Goal: Find specific page/section: Find specific page/section

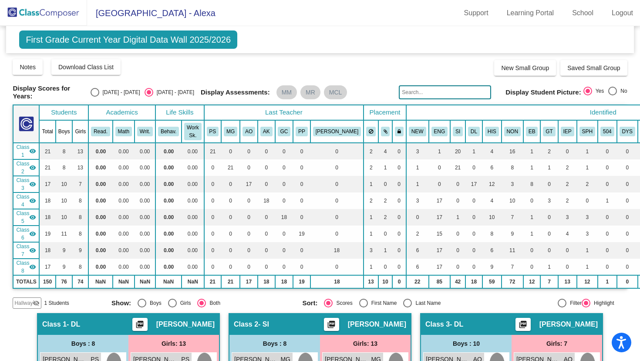
scroll to position [704, 0]
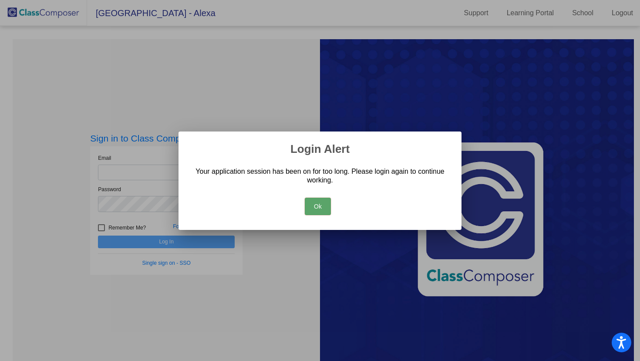
click at [324, 209] on button "Ok" at bounding box center [318, 206] width 26 height 17
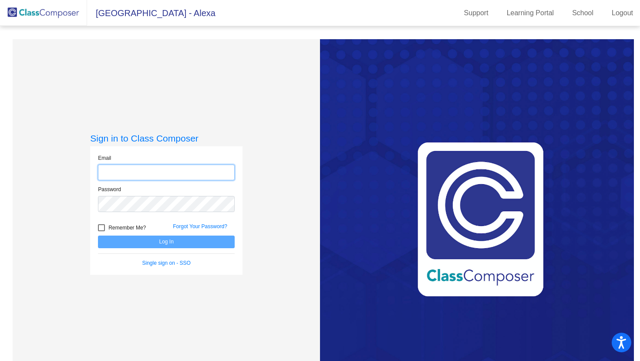
click at [209, 175] on input "email" at bounding box center [166, 173] width 137 height 16
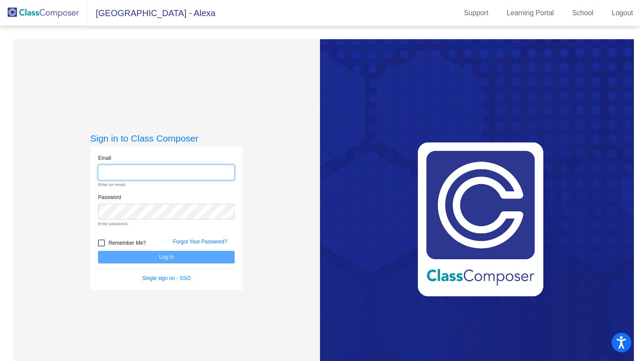
type input "[EMAIL_ADDRESS][DOMAIN_NAME]"
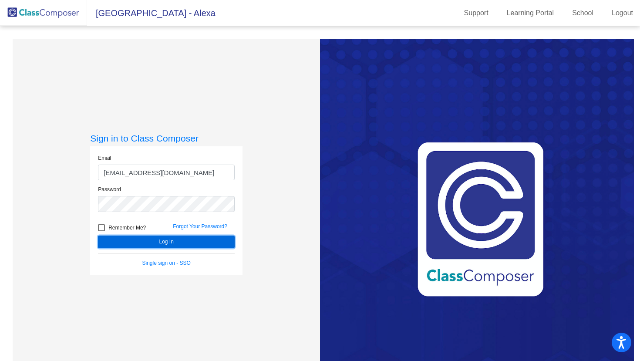
click at [178, 241] on button "Log In" at bounding box center [166, 242] width 137 height 13
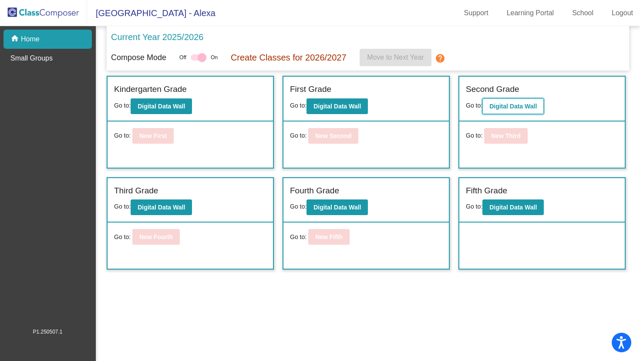
click at [528, 109] on b "Digital Data Wall" at bounding box center [512, 106] width 47 height 7
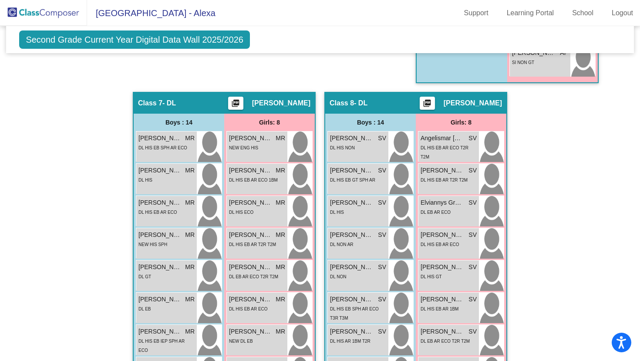
scroll to position [1012, 0]
